Goal: Transaction & Acquisition: Book appointment/travel/reservation

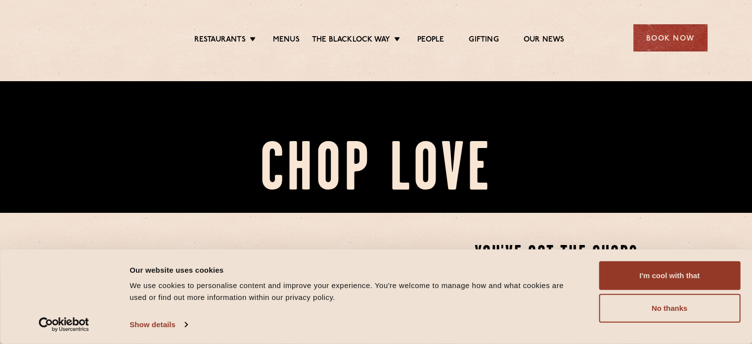
scroll to position [131, 0]
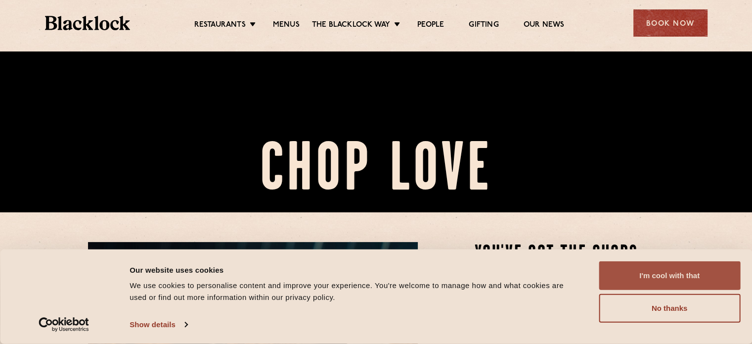
click at [641, 276] on button "I'm cool with that" at bounding box center [669, 275] width 141 height 29
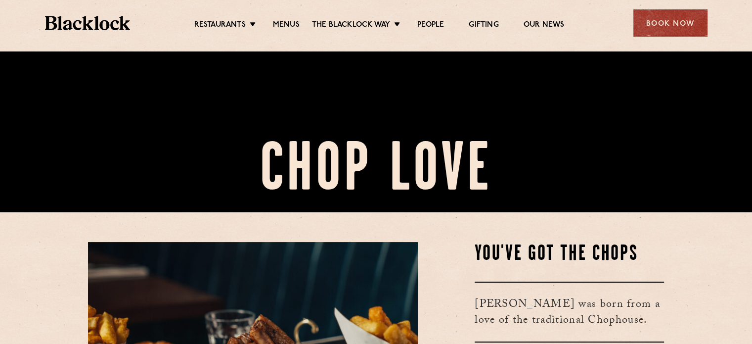
scroll to position [395, 0]
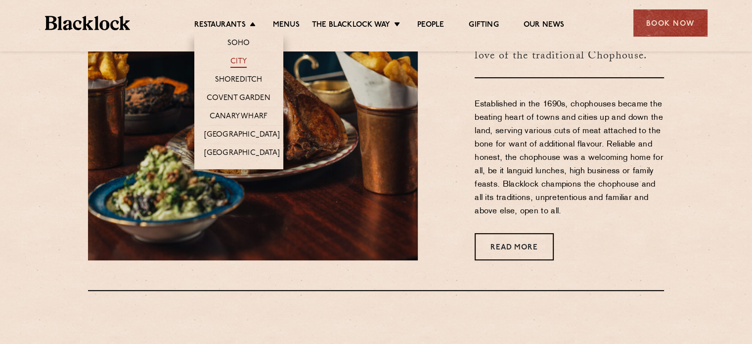
click at [243, 58] on link "City" at bounding box center [238, 62] width 17 height 11
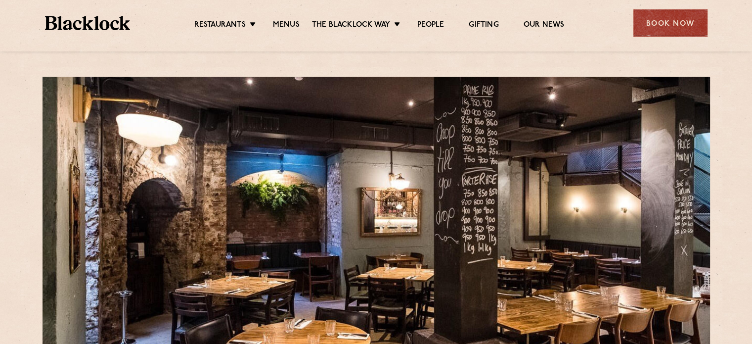
scroll to position [131, 0]
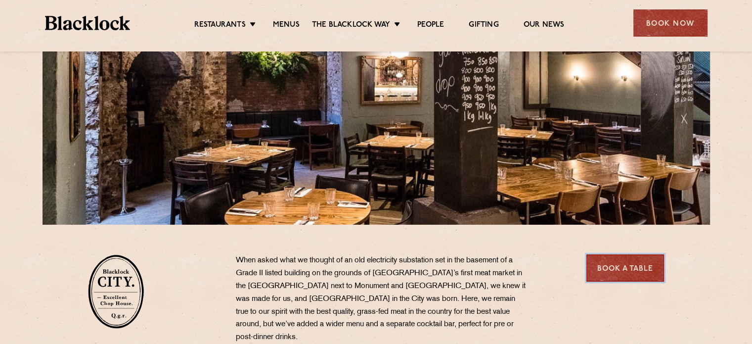
click at [610, 274] on link "Book a Table" at bounding box center [625, 267] width 78 height 27
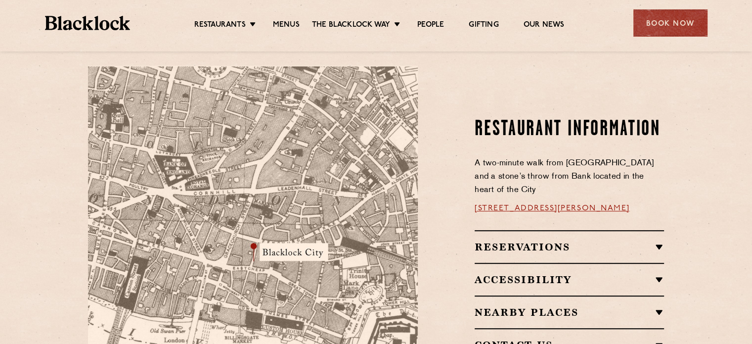
scroll to position [527, 0]
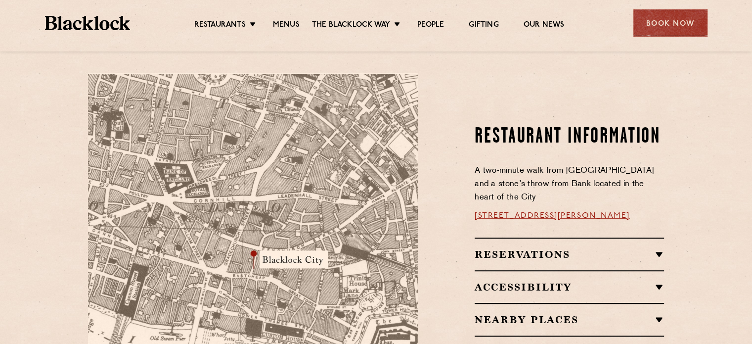
click at [663, 248] on h2 "Reservations" at bounding box center [569, 254] width 189 height 12
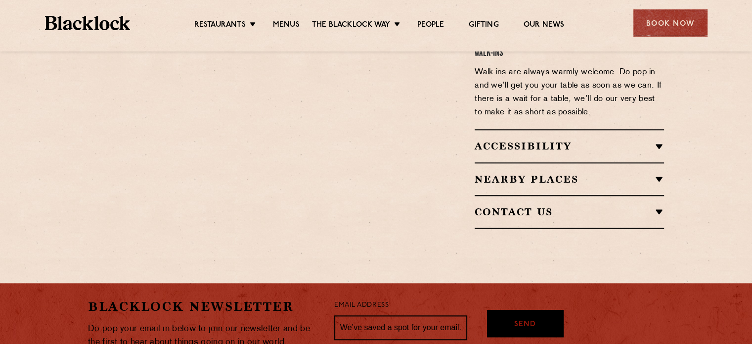
scroll to position [922, 0]
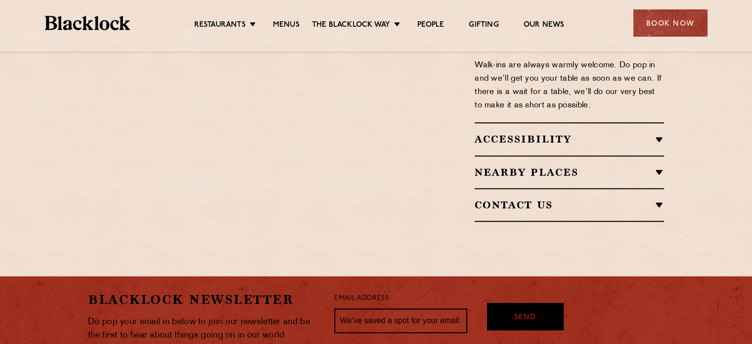
click at [653, 199] on h2 "Contact Us" at bounding box center [569, 205] width 189 height 12
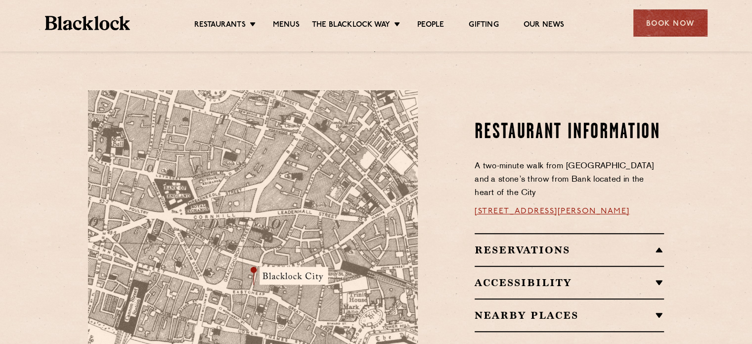
scroll to position [527, 0]
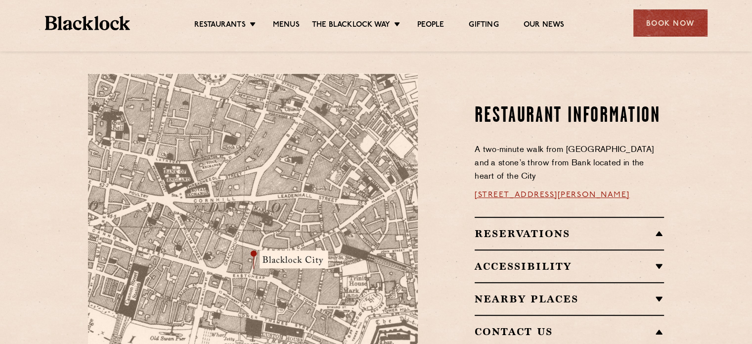
click at [660, 227] on h2 "Reservations" at bounding box center [569, 233] width 189 height 12
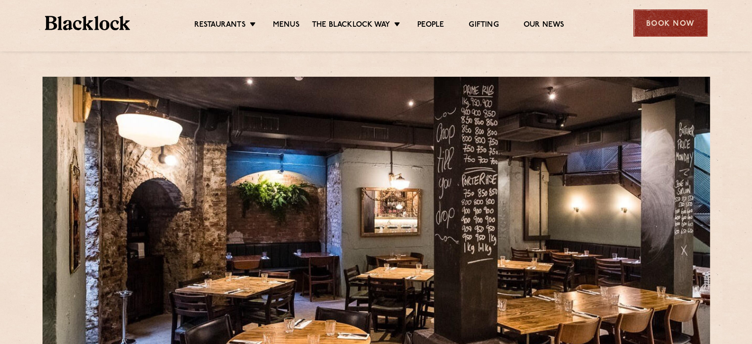
click at [660, 24] on div "Book Now" at bounding box center [670, 22] width 74 height 27
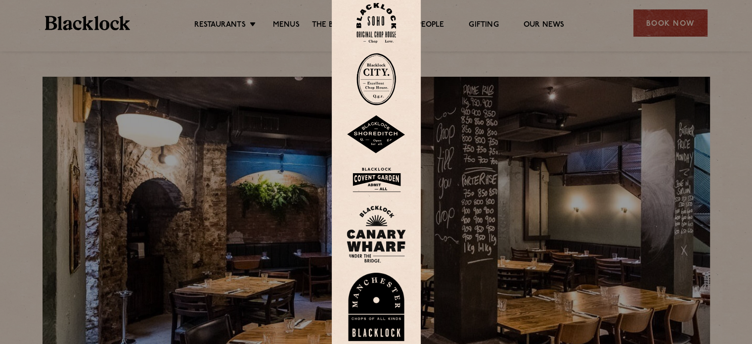
scroll to position [131, 0]
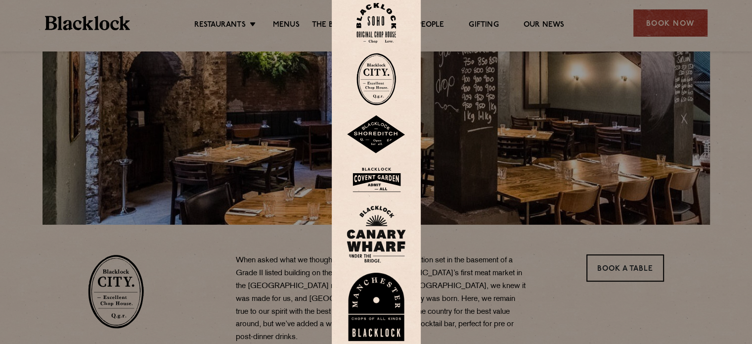
click at [676, 246] on div at bounding box center [376, 172] width 752 height 344
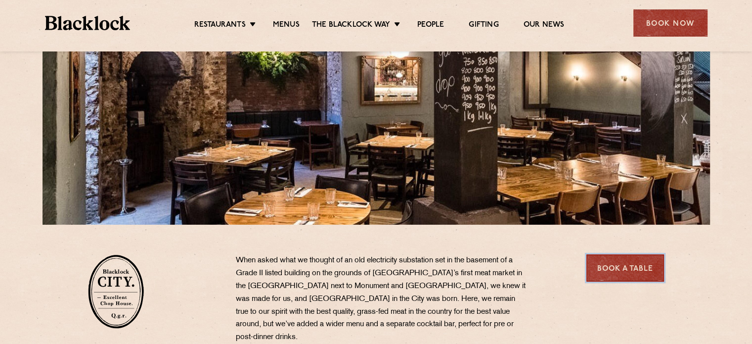
click at [635, 265] on link "Book a Table" at bounding box center [625, 267] width 78 height 27
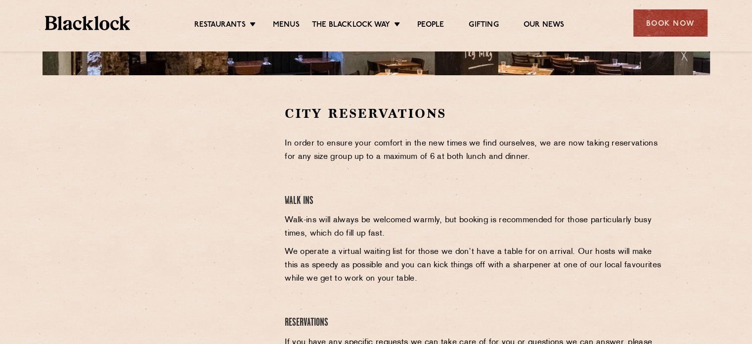
scroll to position [263, 0]
